Goal: Find specific page/section: Find specific page/section

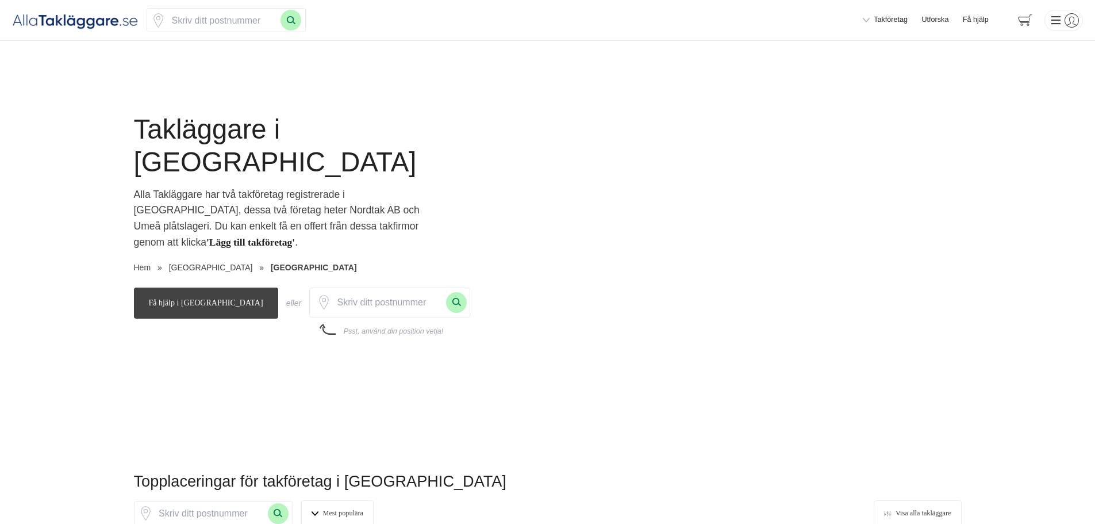
scroll to position [230, 0]
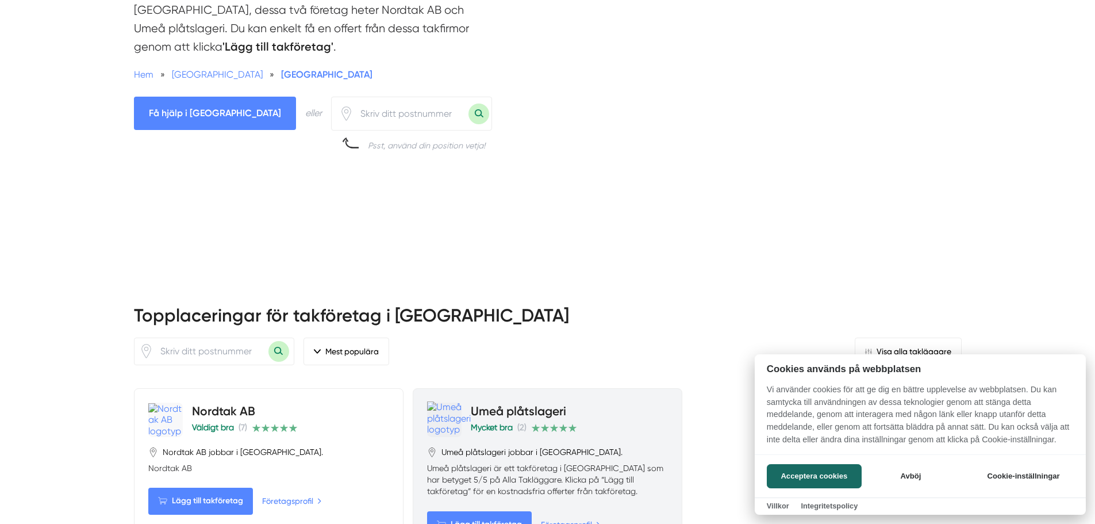
click at [512, 356] on div at bounding box center [547, 262] width 1095 height 524
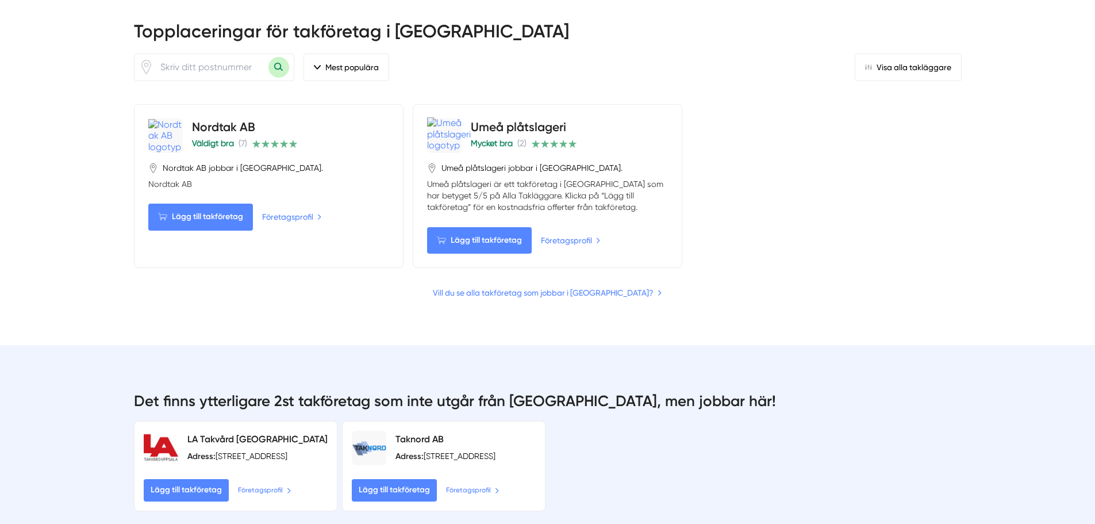
scroll to position [460, 0]
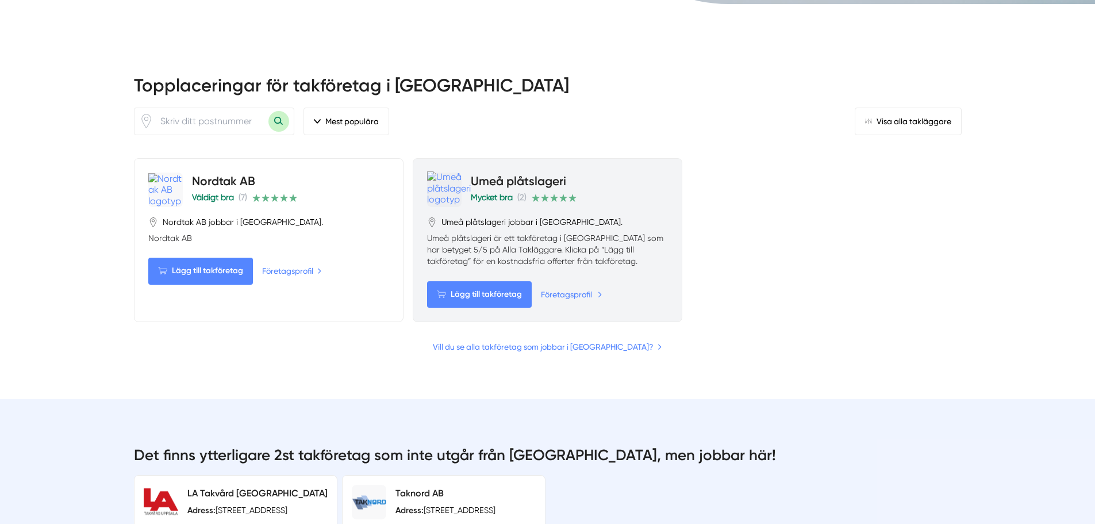
click at [582, 288] on link "Företagsprofil" at bounding box center [572, 294] width 62 height 13
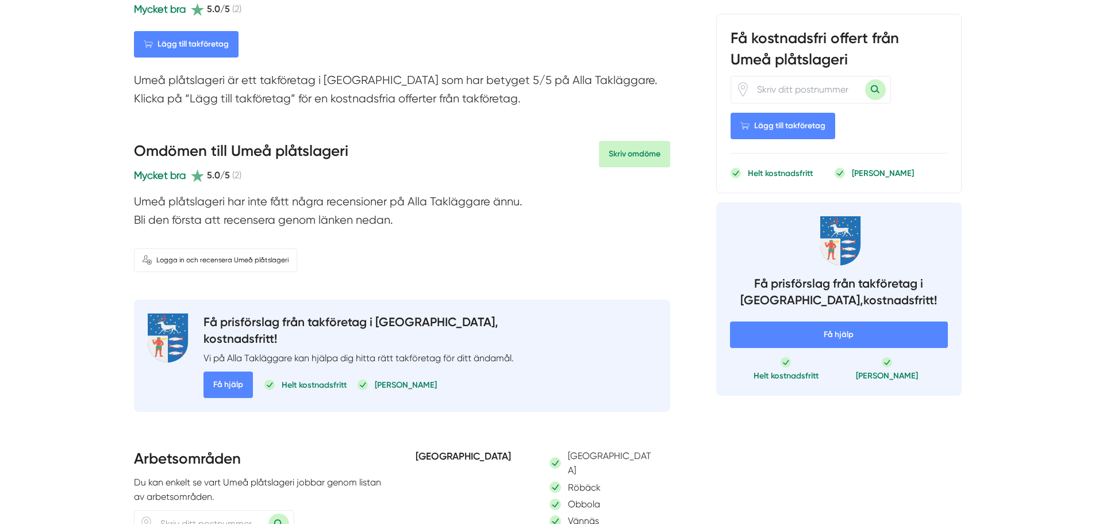
scroll to position [115, 0]
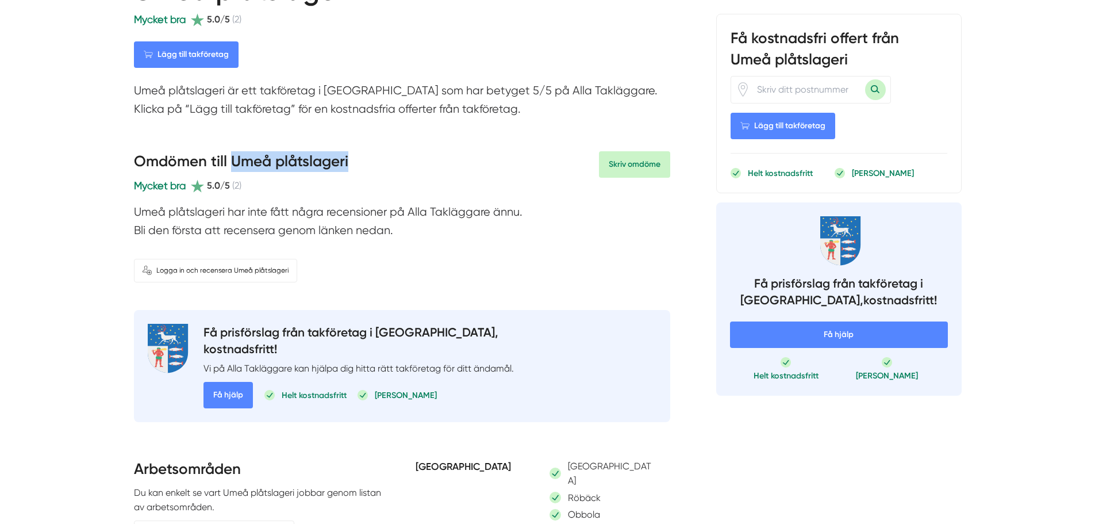
drag, startPoint x: 233, startPoint y: 159, endPoint x: 349, endPoint y: 159, distance: 116.1
click at [349, 159] on div "Omdömen till Umeå plåtslageri Mycket bra 5.0/5 (2) Skriv omdöme" at bounding box center [402, 172] width 536 height 43
copy h3 "Umeå plåtslageri"
